Goal: Check status: Check status

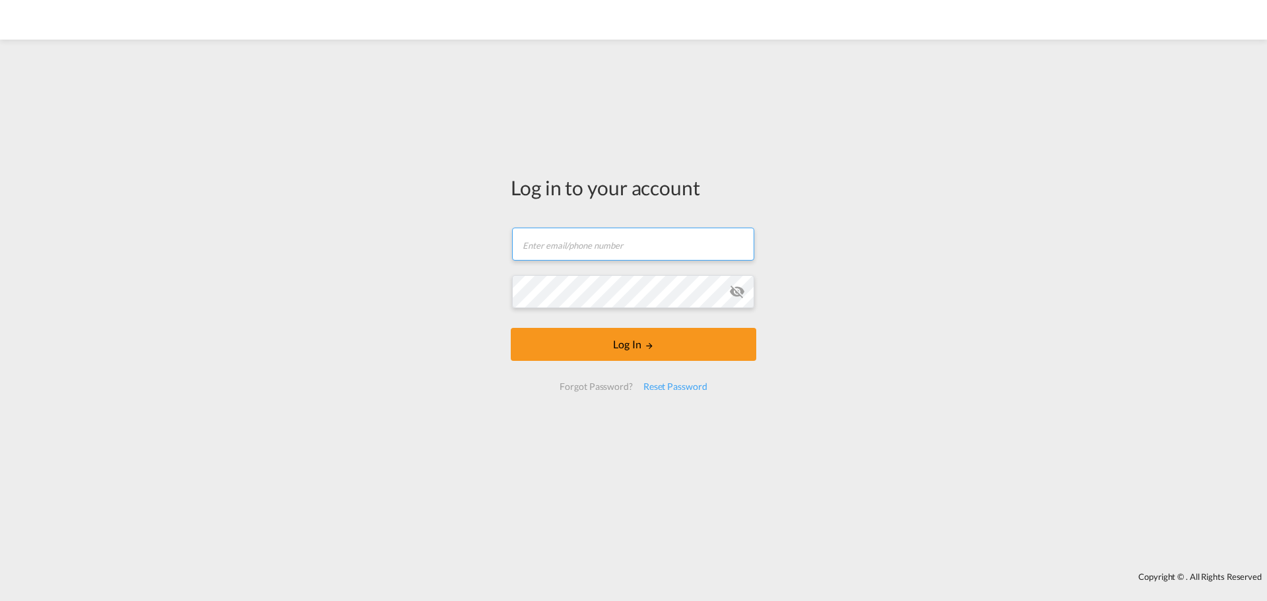
type input "ocean@gosynergie.com"
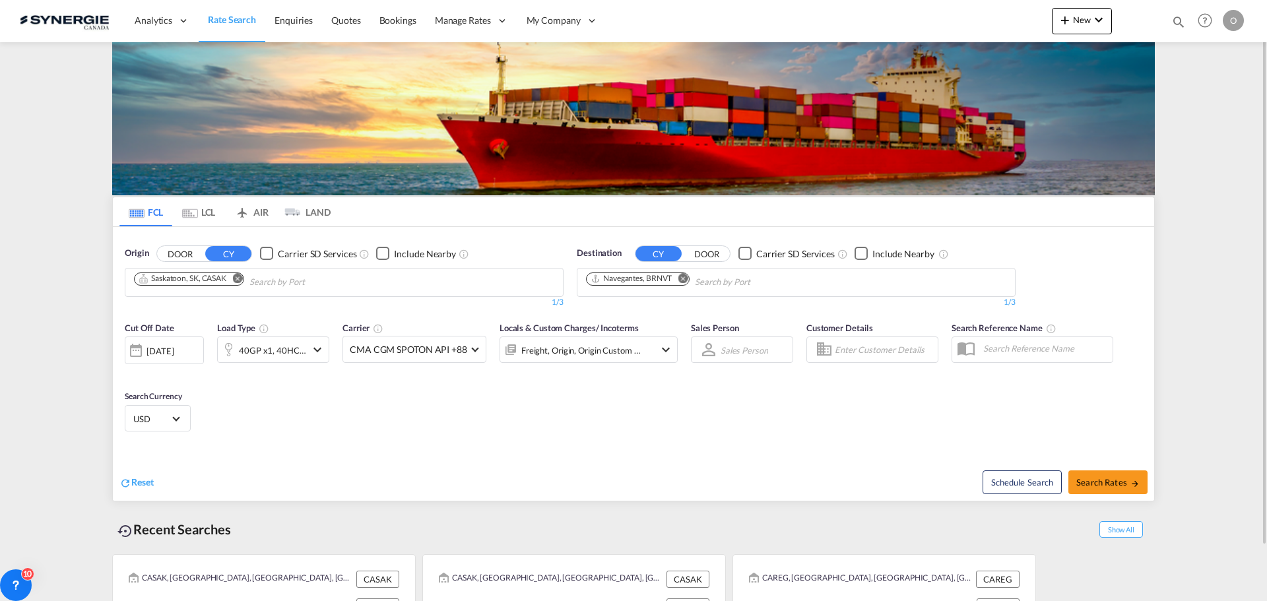
click at [1185, 22] on md-icon "icon-magnify" at bounding box center [1179, 22] width 15 height 15
click at [971, 22] on select "Bookings Quotes Enquiries" at bounding box center [968, 22] width 63 height 24
select select "Quotes"
click at [937, 10] on select "Bookings Quotes Enquiries" at bounding box center [968, 22] width 63 height 24
click at [1148, 8] on div "Bookings Quotes Enquiries Help Resources Product Release O My Profile Logout" at bounding box center [1078, 20] width 340 height 41
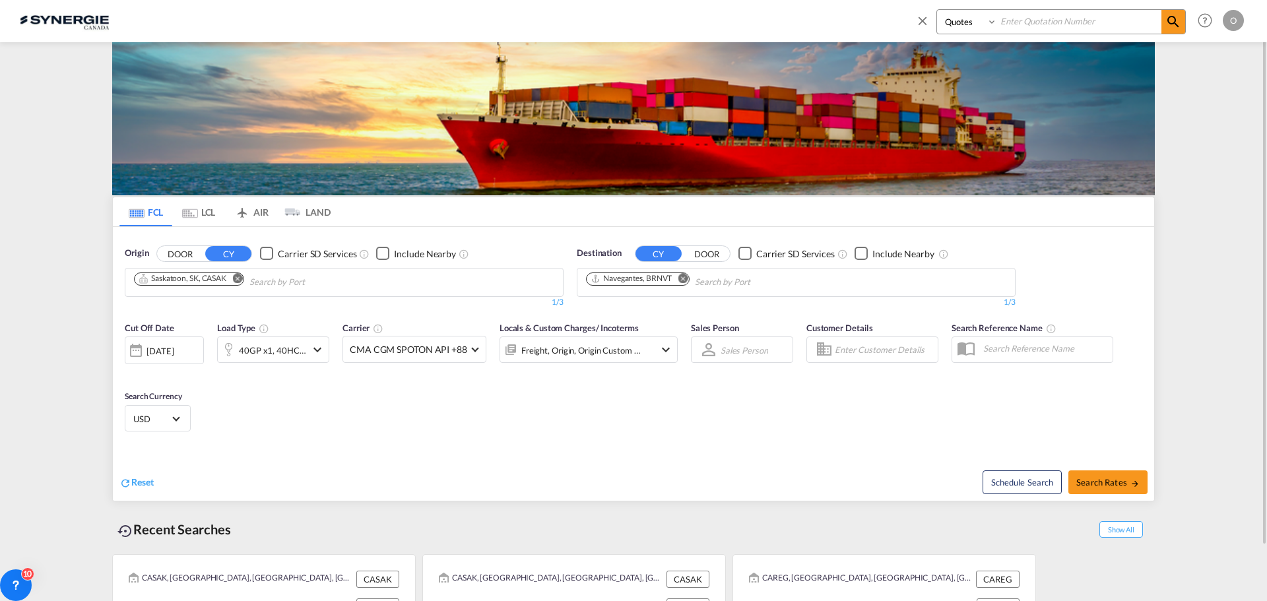
click at [1112, 22] on input at bounding box center [1079, 21] width 164 height 23
paste input "SYC000011824"
type input "SYC000011824"
click at [1168, 24] on md-icon "icon-magnify" at bounding box center [1174, 22] width 16 height 16
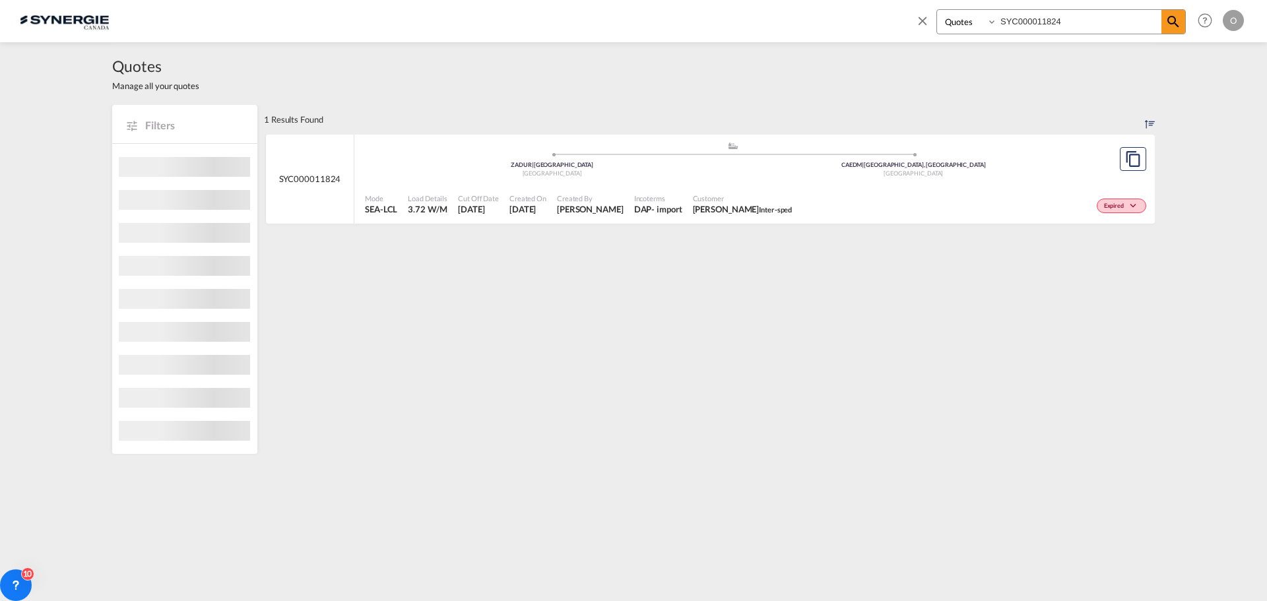
click at [1074, 207] on div "Expired" at bounding box center [973, 204] width 352 height 33
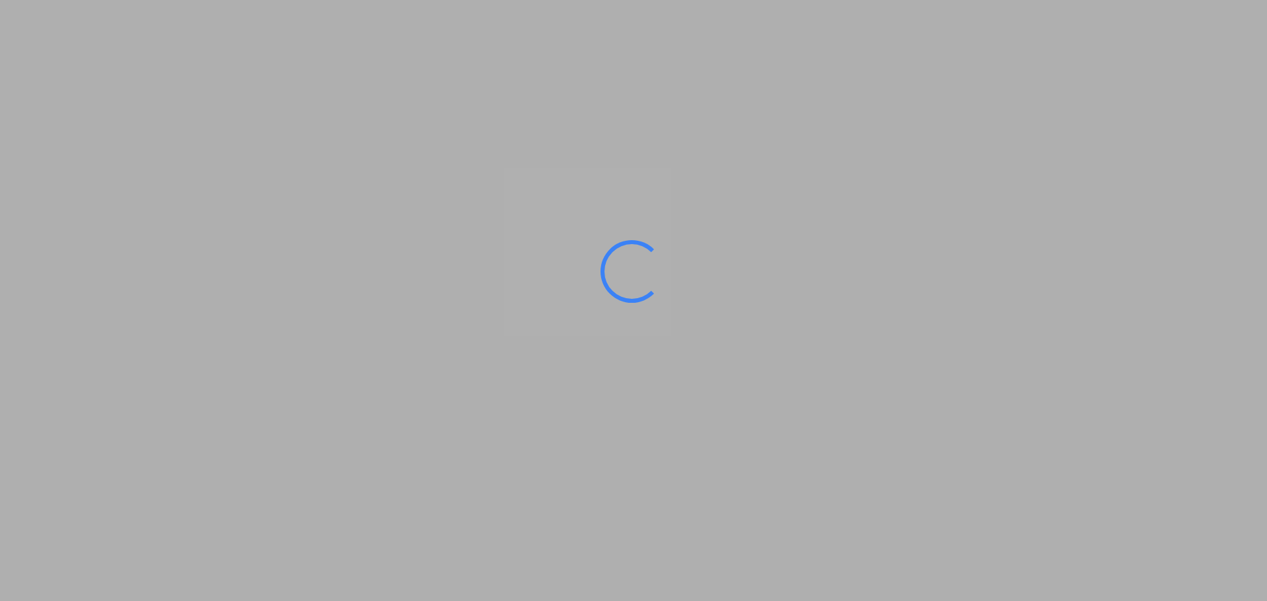
drag, startPoint x: 859, startPoint y: 301, endPoint x: 840, endPoint y: 310, distance: 21.0
drag, startPoint x: 840, startPoint y: 310, endPoint x: 748, endPoint y: 359, distance: 104.2
click at [748, 360] on div at bounding box center [633, 300] width 1267 height 601
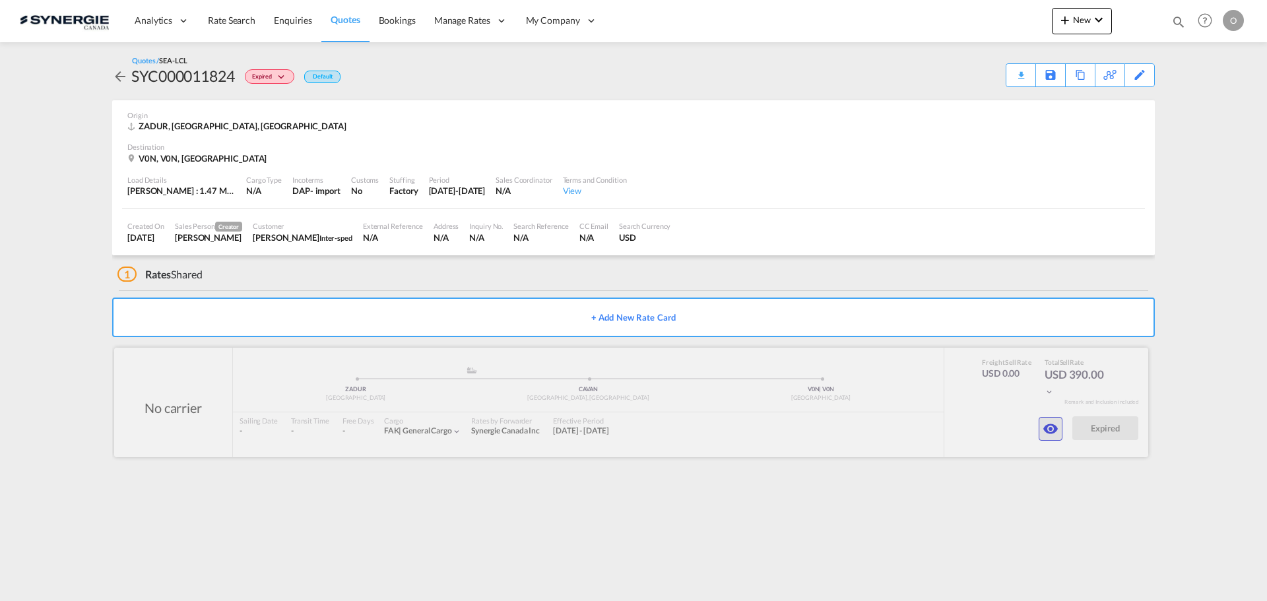
click at [1047, 427] on md-icon "icon-eye" at bounding box center [1051, 429] width 16 height 16
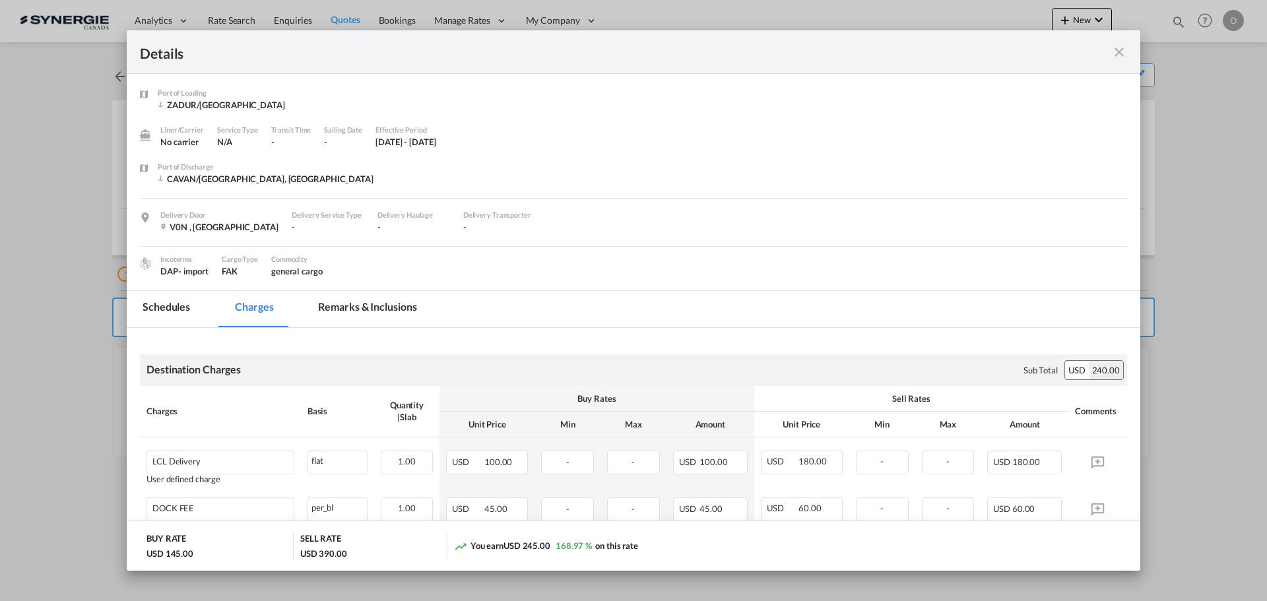
click at [359, 309] on md-tab-item "Remarks & Inclusions" at bounding box center [367, 309] width 130 height 36
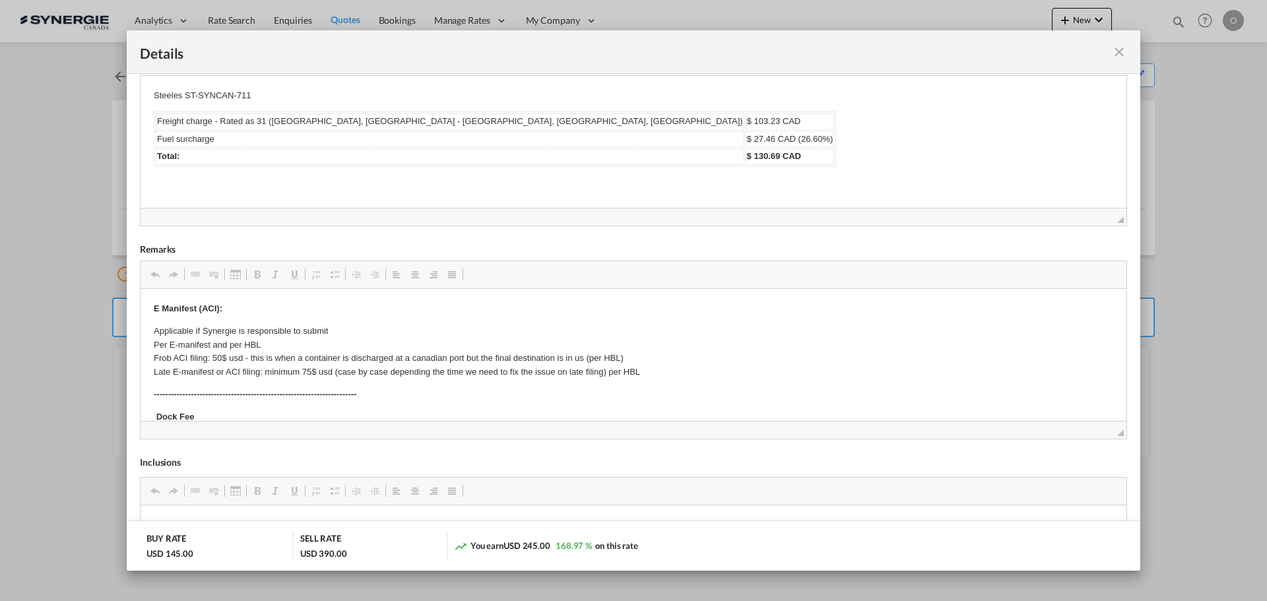
scroll to position [330, 0]
